Goal: Task Accomplishment & Management: Manage account settings

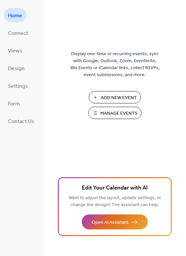
click at [130, 108] on button "Manage Events" at bounding box center [114, 113] width 53 height 12
click at [102, 111] on span "Manage Events" at bounding box center [118, 113] width 37 height 7
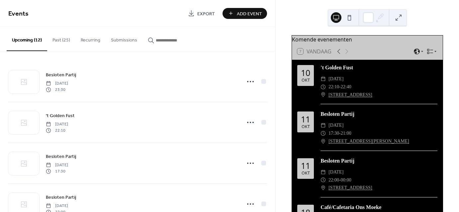
click at [62, 41] on button "Past (25)" at bounding box center [61, 39] width 28 height 24
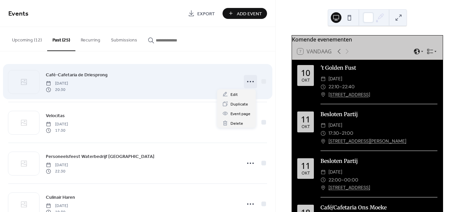
click at [250, 83] on icon at bounding box center [250, 81] width 11 height 11
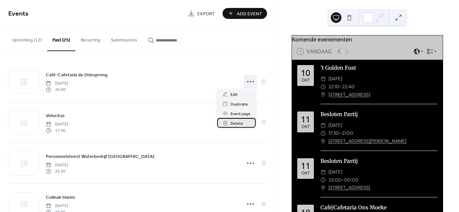
click at [242, 124] on span "Delete" at bounding box center [237, 123] width 13 height 7
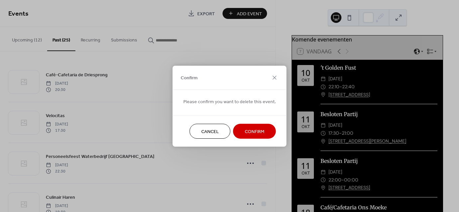
click at [249, 133] on span "Confirm" at bounding box center [255, 131] width 20 height 7
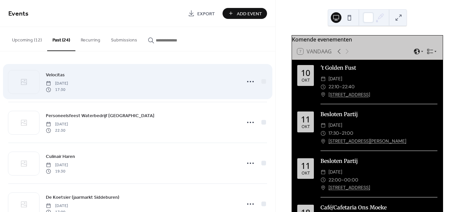
click at [201, 85] on div "Velocitas Saturday, October 4, 2025 17:30" at bounding box center [141, 81] width 191 height 21
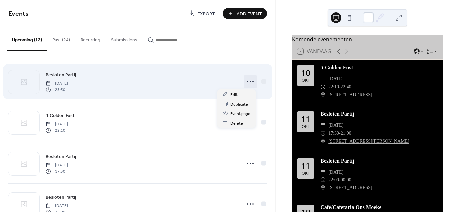
click at [248, 82] on icon at bounding box center [250, 81] width 11 height 11
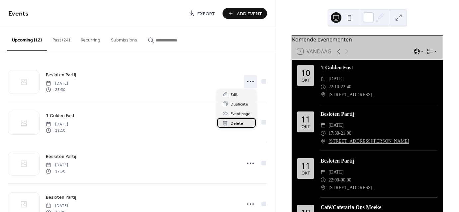
click at [240, 125] on span "Delete" at bounding box center [237, 123] width 13 height 7
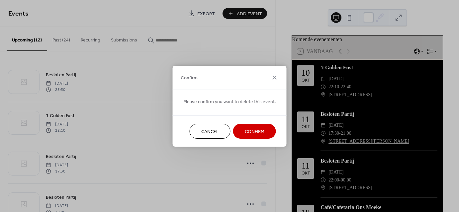
click at [255, 129] on span "Confirm" at bounding box center [255, 131] width 20 height 7
